Goal: Check status: Check status

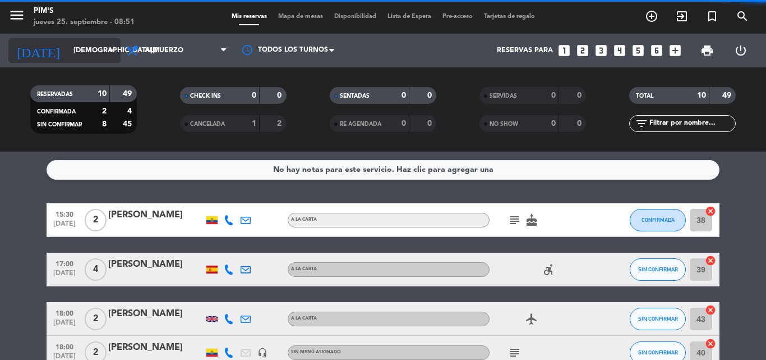
click at [113, 48] on icon "arrow_drop_down" at bounding box center [110, 50] width 13 height 13
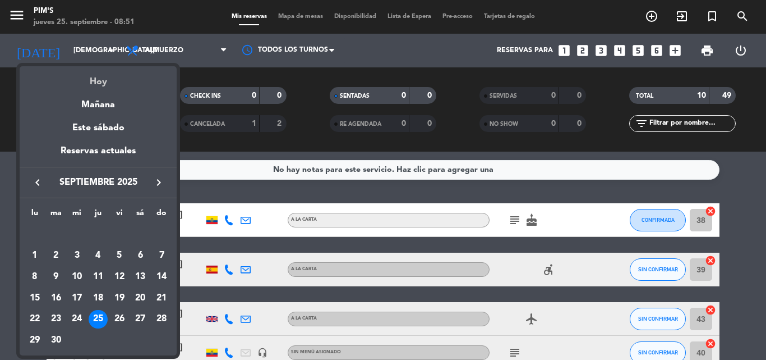
click at [92, 76] on div "Hoy" at bounding box center [98, 77] width 157 height 23
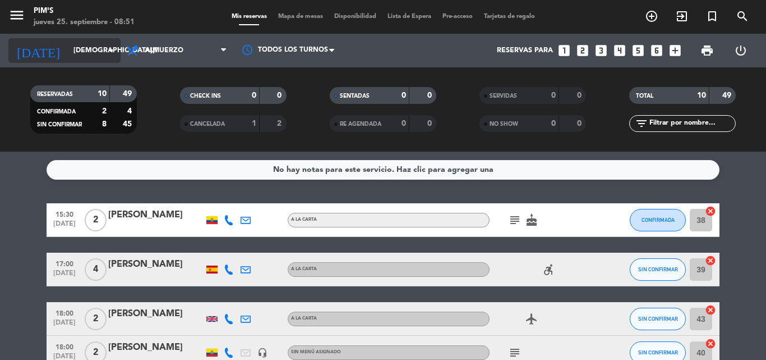
click at [89, 48] on input "[DEMOGRAPHIC_DATA][DATE]" at bounding box center [115, 50] width 95 height 19
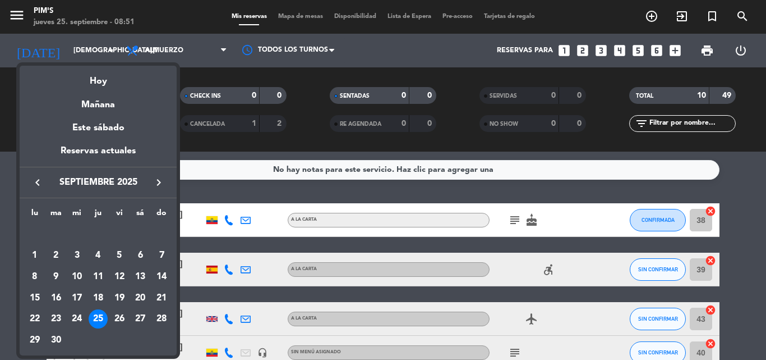
drag, startPoint x: 103, startPoint y: 77, endPoint x: 148, endPoint y: 96, distance: 48.5
click at [103, 79] on div "Hoy" at bounding box center [98, 77] width 157 height 23
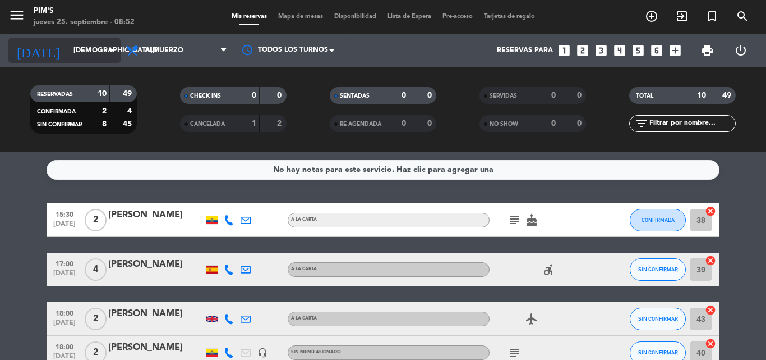
click at [107, 47] on icon "arrow_drop_down" at bounding box center [110, 50] width 13 height 13
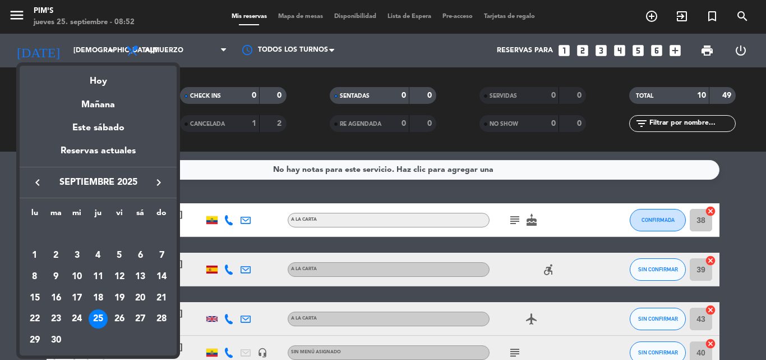
drag, startPoint x: 99, startPoint y: 79, endPoint x: 105, endPoint y: 85, distance: 8.7
click at [99, 80] on div "Hoy" at bounding box center [98, 77] width 157 height 23
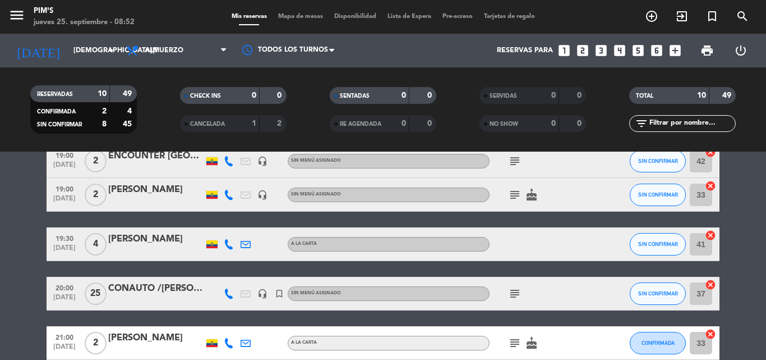
scroll to position [330, 0]
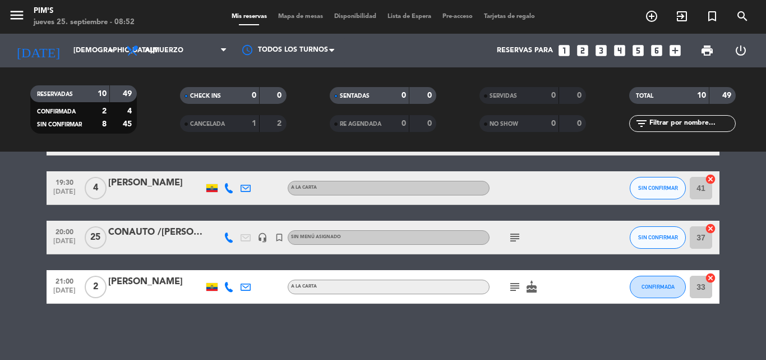
click at [143, 225] on div "CONAUTO /[PERSON_NAME]" at bounding box center [155, 232] width 95 height 15
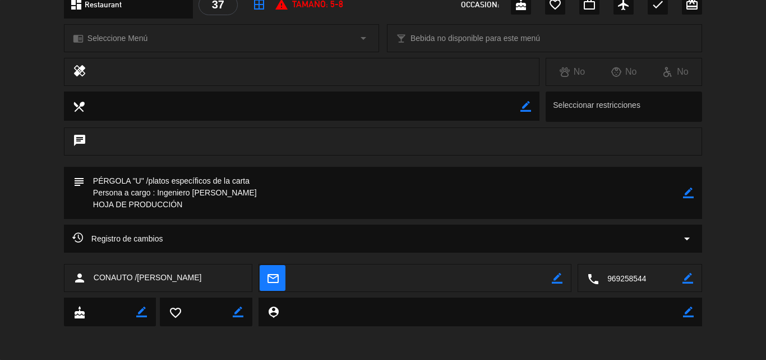
scroll to position [0, 0]
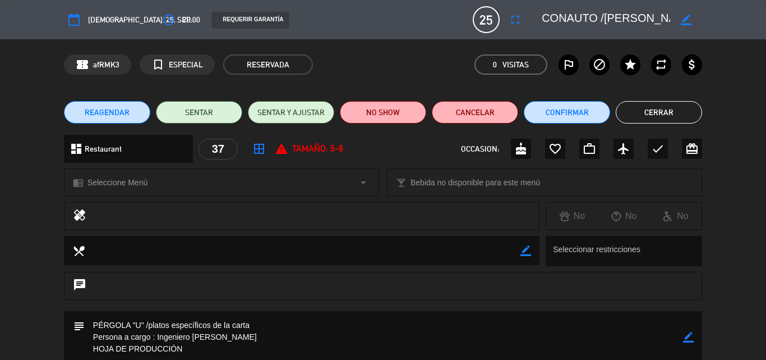
click at [663, 111] on button "Cerrar" at bounding box center [659, 112] width 86 height 22
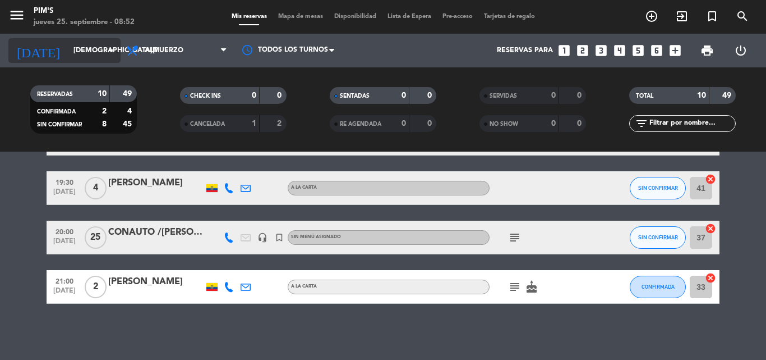
click at [112, 49] on icon "arrow_drop_down" at bounding box center [110, 50] width 13 height 13
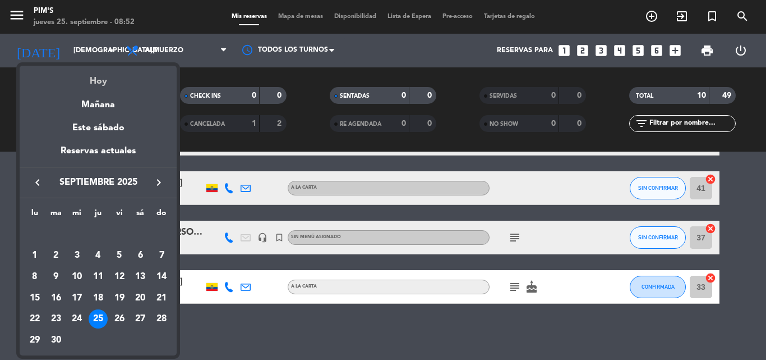
click at [98, 80] on div "Hoy" at bounding box center [98, 77] width 157 height 23
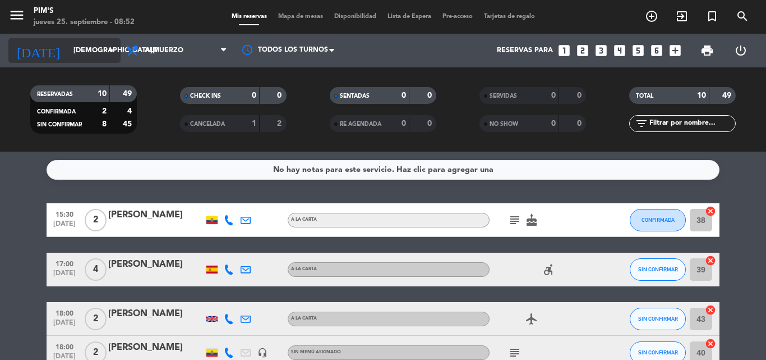
click at [98, 51] on input "[DEMOGRAPHIC_DATA][DATE]" at bounding box center [115, 50] width 95 height 19
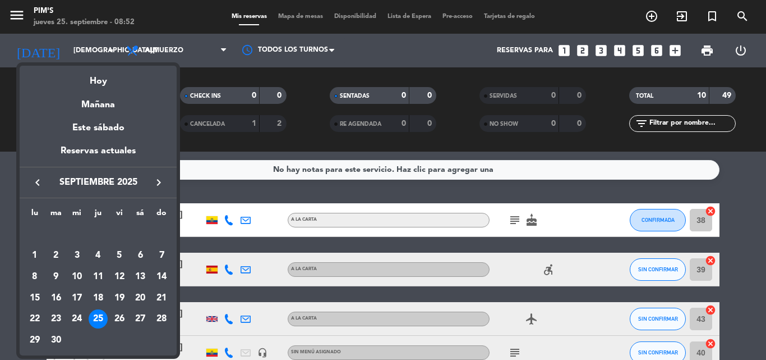
drag, startPoint x: 94, startPoint y: 84, endPoint x: 103, endPoint y: 79, distance: 11.1
click at [94, 83] on div "Hoy" at bounding box center [98, 77] width 157 height 23
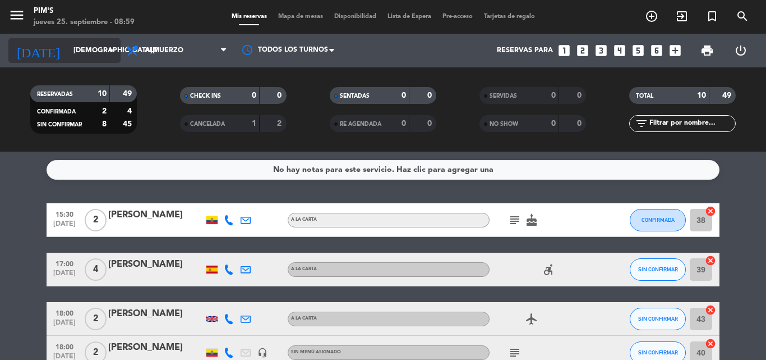
click at [107, 41] on input "[DEMOGRAPHIC_DATA][DATE]" at bounding box center [115, 50] width 95 height 19
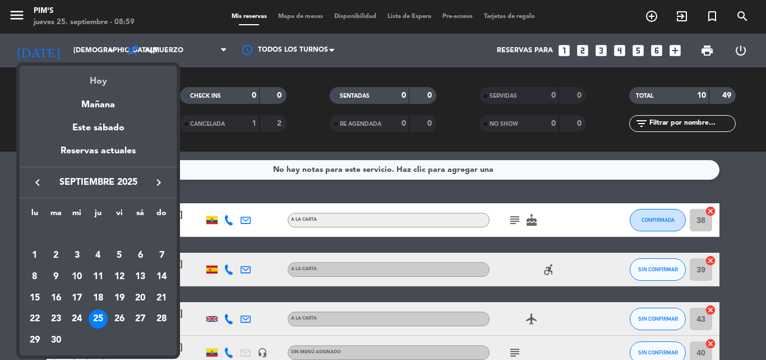
click at [99, 77] on div "Hoy" at bounding box center [98, 77] width 157 height 23
